Goal: Book appointment/travel/reservation

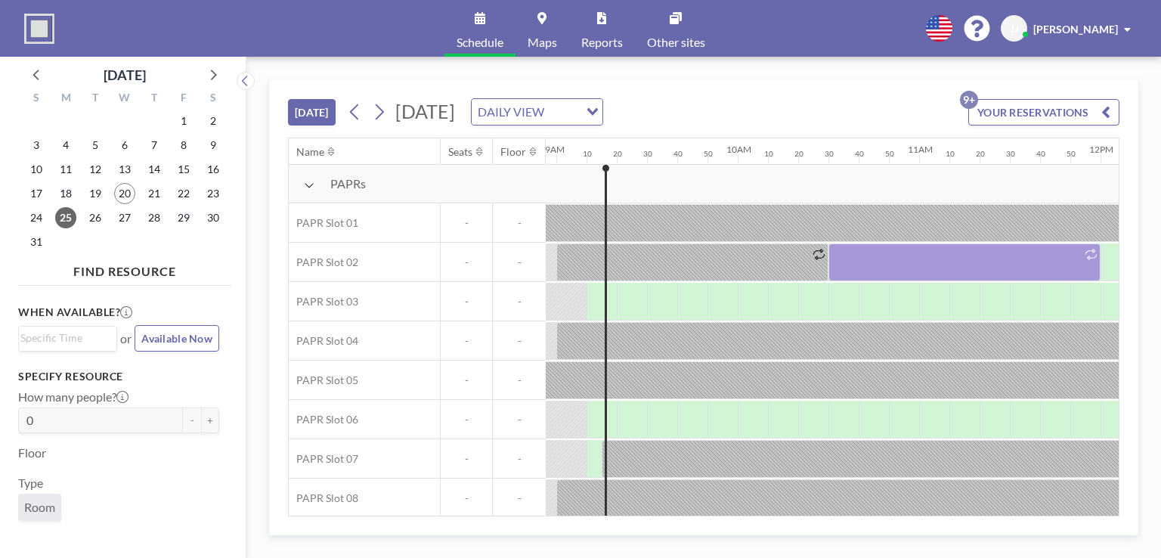
scroll to position [0, 1609]
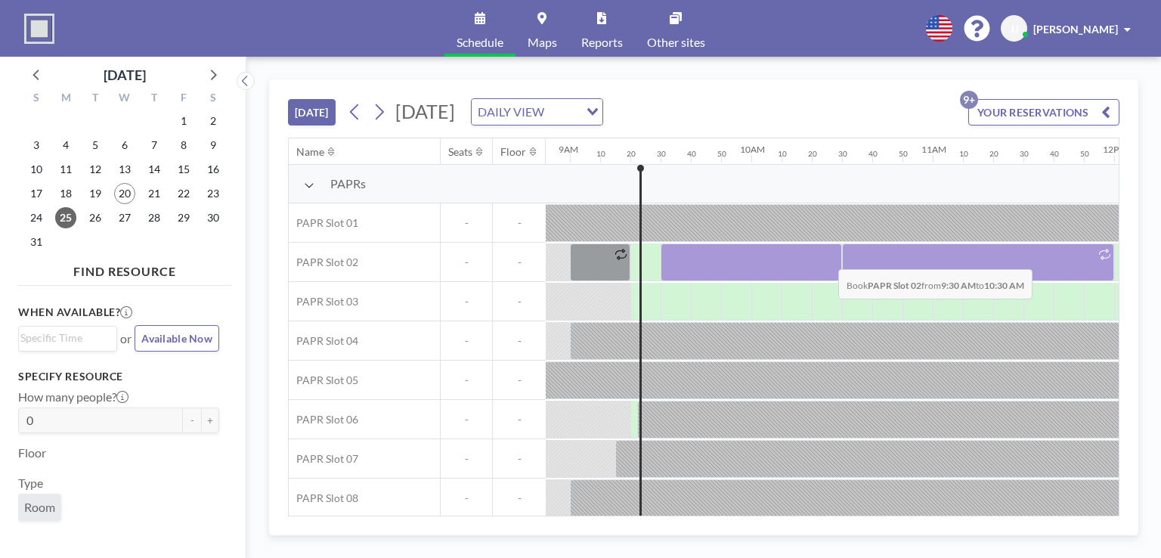
drag, startPoint x: 678, startPoint y: 259, endPoint x: 826, endPoint y: 257, distance: 148.2
click at [826, 257] on div at bounding box center [751, 262] width 181 height 38
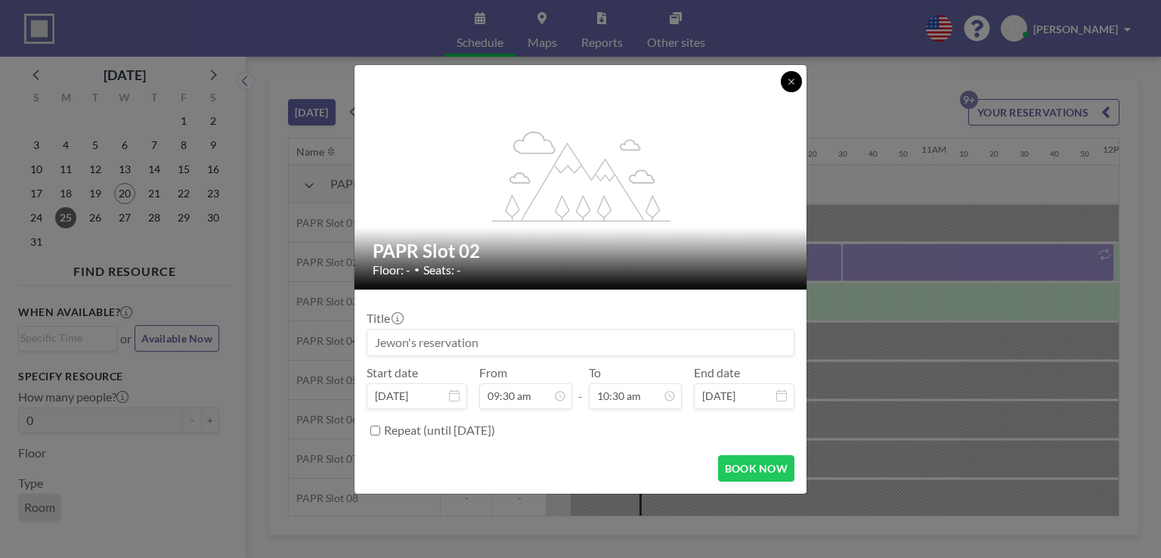
click at [795, 77] on icon at bounding box center [791, 81] width 9 height 9
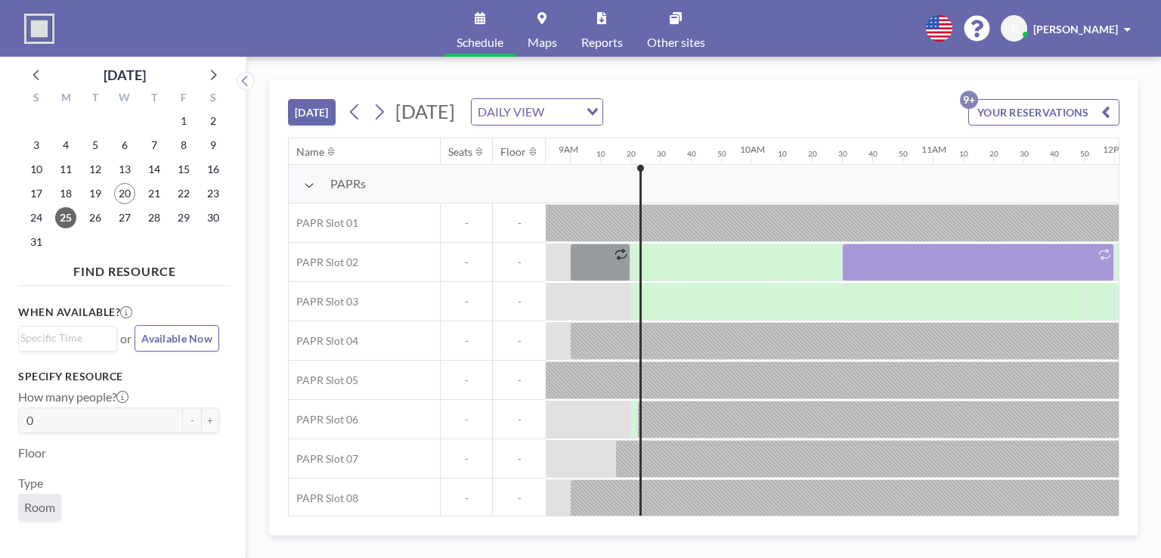
click at [1049, 107] on button "YOUR RESERVATIONS 9+" at bounding box center [1044, 112] width 151 height 26
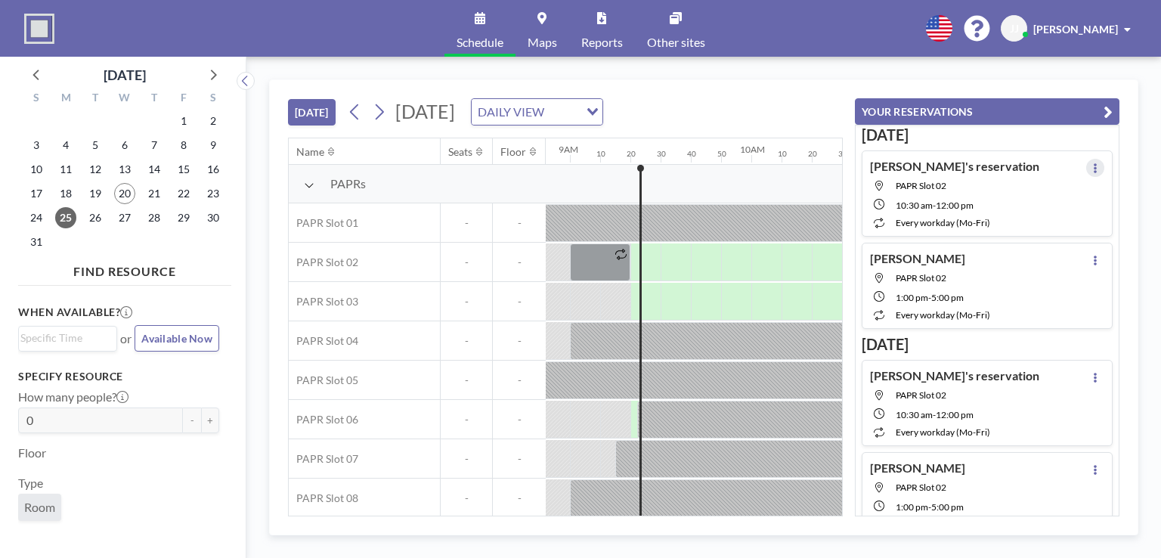
click at [1094, 164] on icon at bounding box center [1095, 168] width 3 height 10
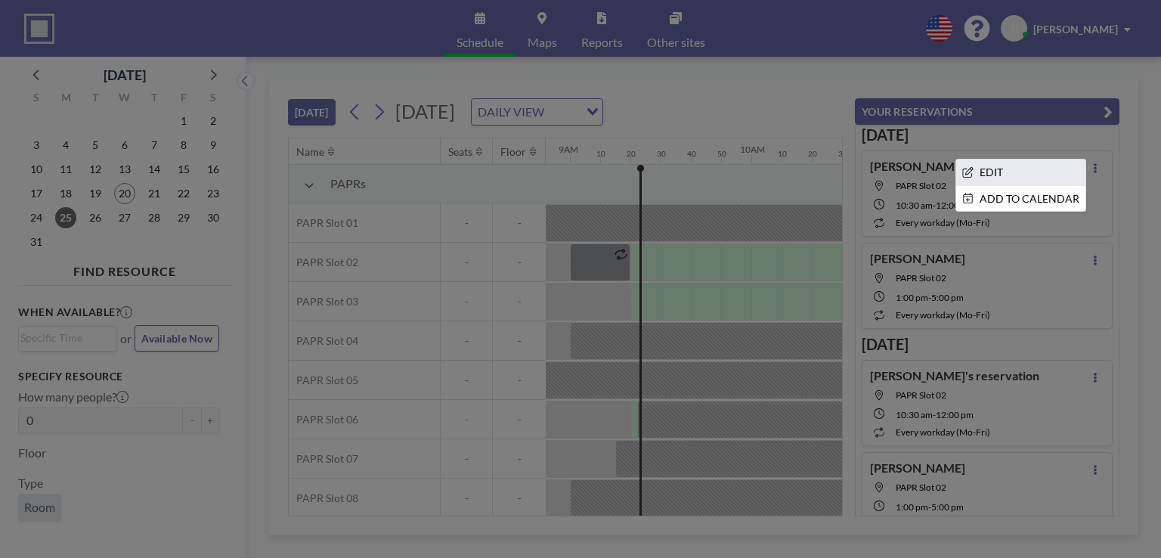
click at [1026, 177] on li "EDIT" at bounding box center [1020, 173] width 129 height 26
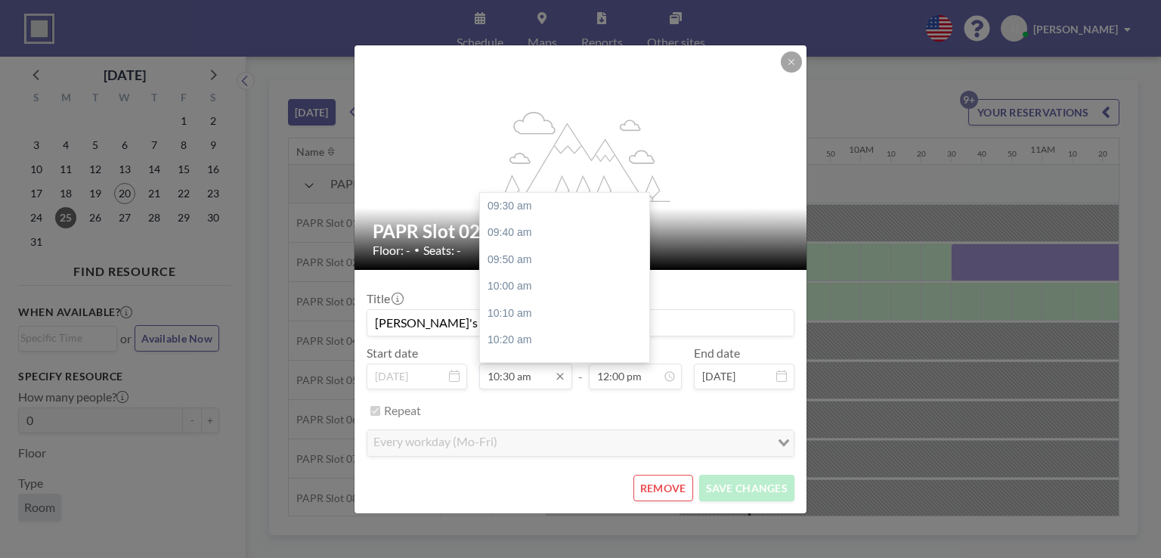
scroll to position [162, 0]
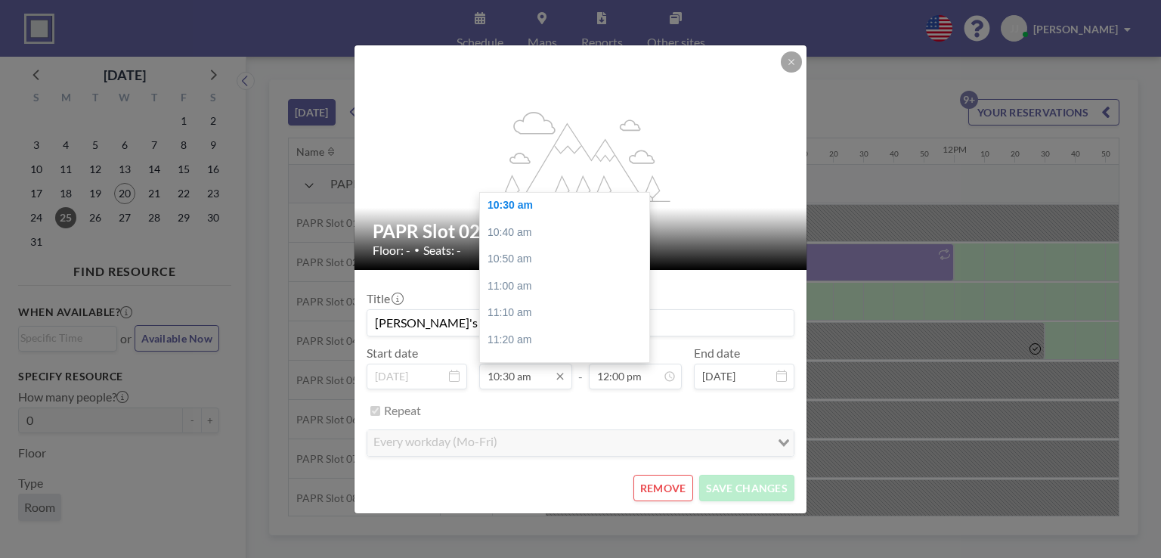
click at [528, 383] on input "10:30 am" at bounding box center [525, 377] width 93 height 26
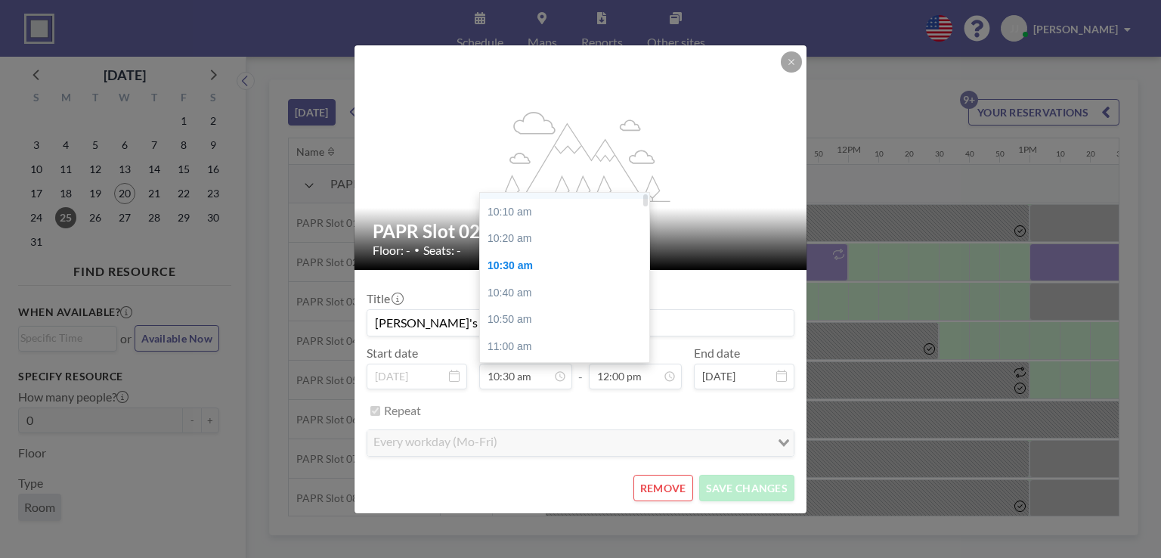
scroll to position [0, 0]
click at [538, 206] on div "09:30 am" at bounding box center [568, 206] width 177 height 27
type input "09:30 am"
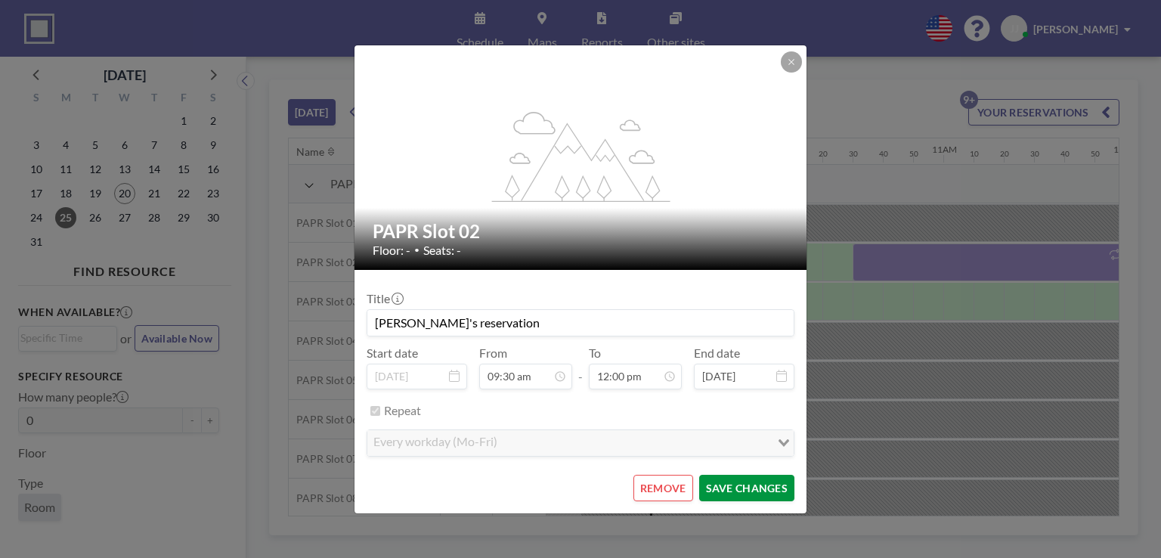
click at [751, 494] on button "SAVE CHANGES" at bounding box center [746, 488] width 95 height 26
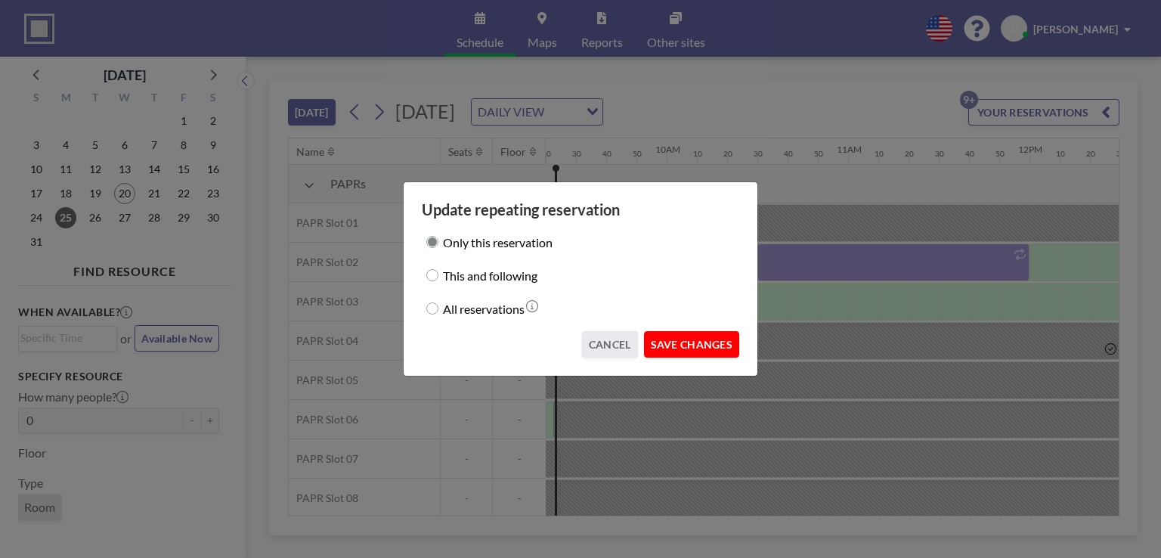
click at [701, 337] on button "SAVE CHANGES" at bounding box center [691, 344] width 95 height 26
